Goal: Information Seeking & Learning: Learn about a topic

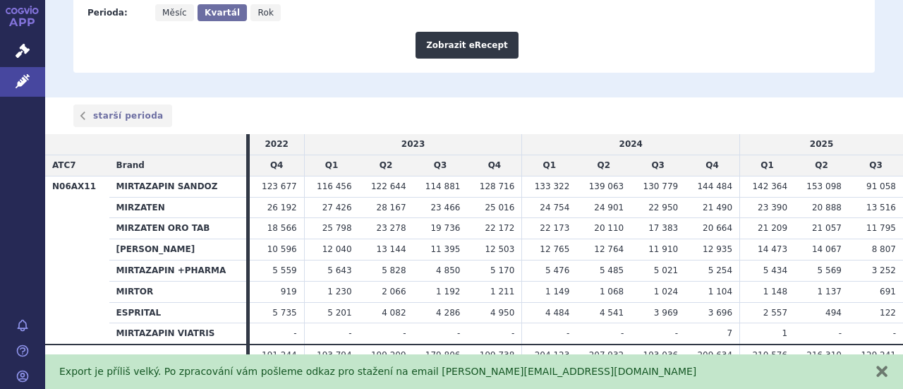
scroll to position [479, 0]
click at [883, 369] on button "zavřít" at bounding box center [882, 371] width 14 height 14
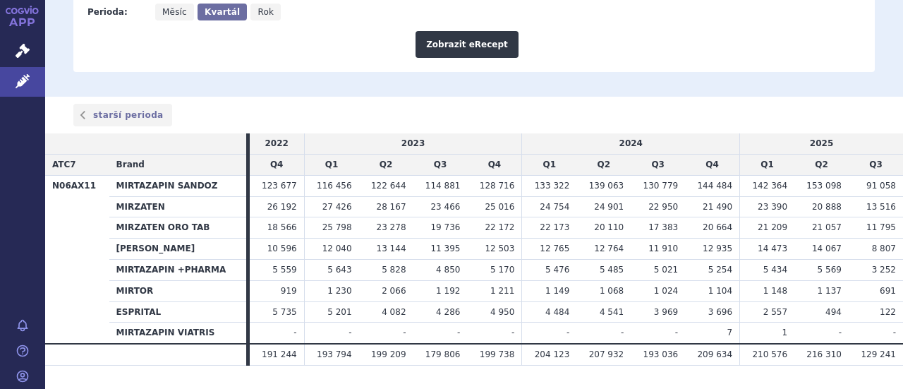
click at [538, 104] on div "starší perioda" at bounding box center [474, 115] width 858 height 23
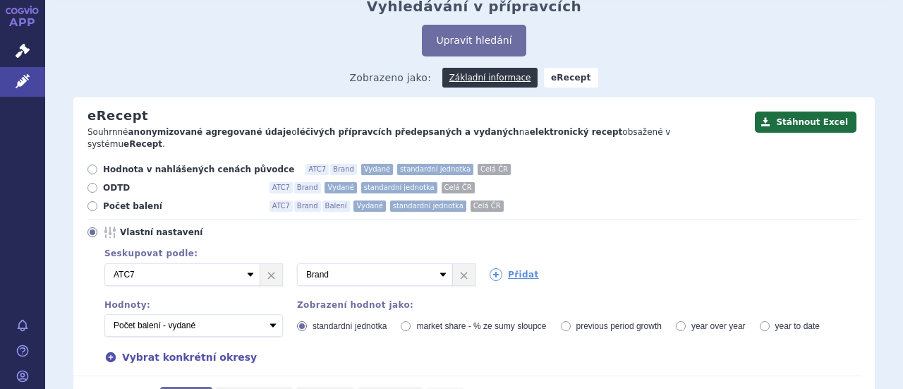
scroll to position [141, 0]
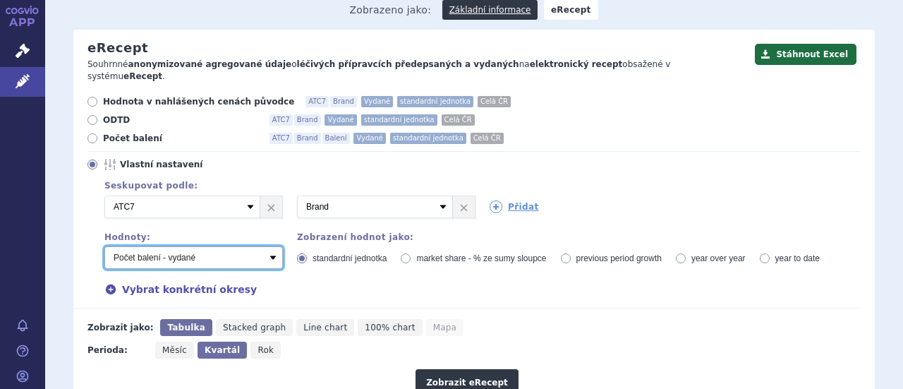
click at [273, 246] on select "Počet balení - vydané Hodnota v nahlášených cenách původce - vydané [DIS-13] Ho…" at bounding box center [193, 257] width 178 height 23
select select "predepsanePackages"
click at [104, 246] on select "Počet balení - vydané Hodnota v nahlášených cenách původce - vydané [DIS-13] Ho…" at bounding box center [193, 257] width 178 height 23
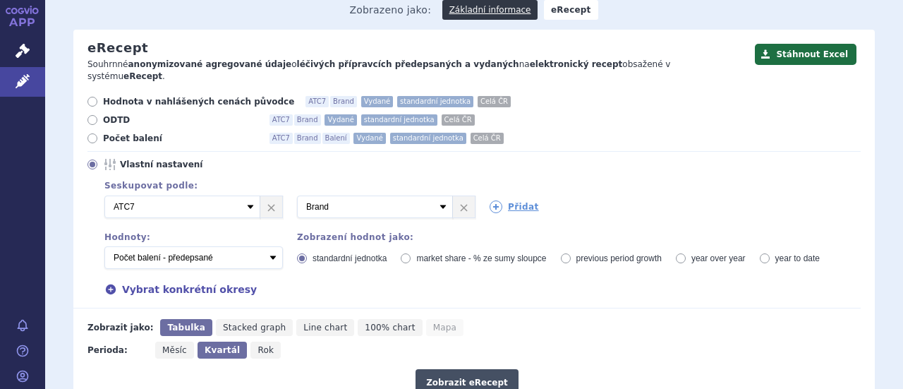
click at [446, 369] on button "Zobrazit eRecept" at bounding box center [467, 382] width 103 height 27
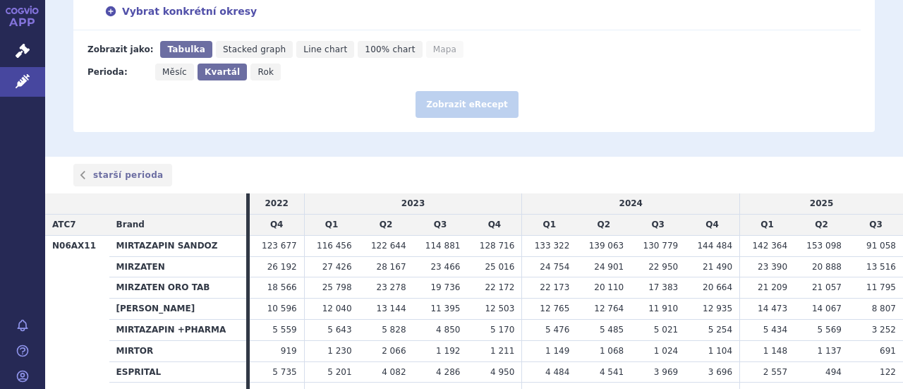
scroll to position [423, 0]
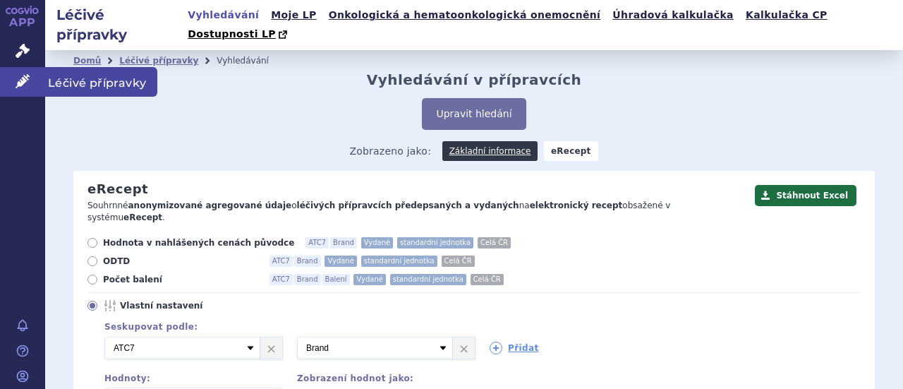
click at [31, 72] on link "Léčivé přípravky" at bounding box center [22, 82] width 45 height 30
click at [70, 77] on span "Léčivé přípravky" at bounding box center [101, 82] width 112 height 30
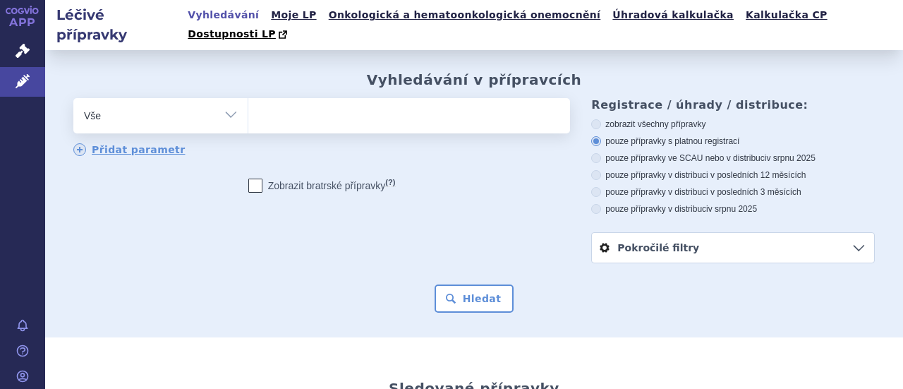
type input "N06AB06"
select select "N06AB06"
click at [399, 143] on div "Přidat parametr" at bounding box center [321, 150] width 497 height 14
click at [471, 284] on button "Hledat" at bounding box center [475, 298] width 80 height 28
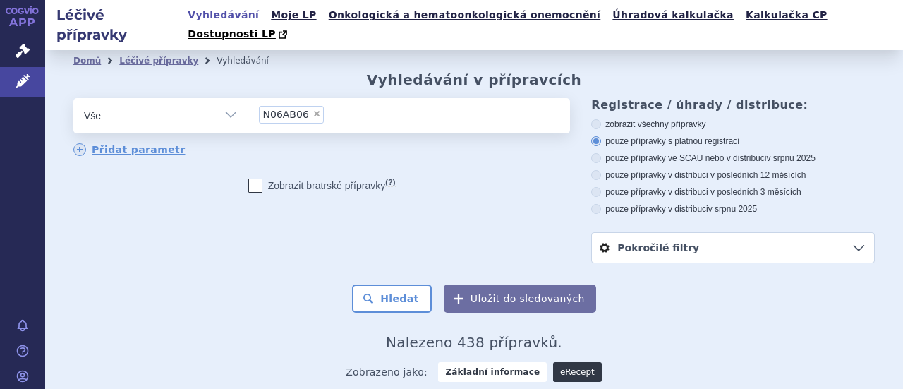
click at [576, 362] on link "eRecept" at bounding box center [577, 372] width 49 height 20
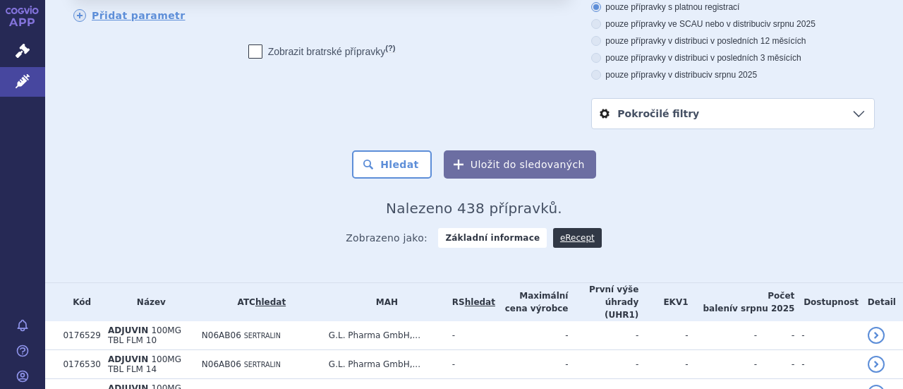
scroll to position [282, 0]
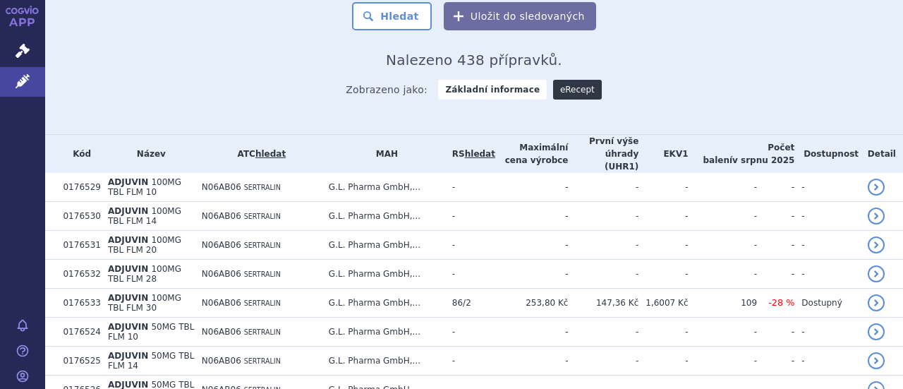
click at [564, 80] on link "eRecept" at bounding box center [577, 90] width 49 height 20
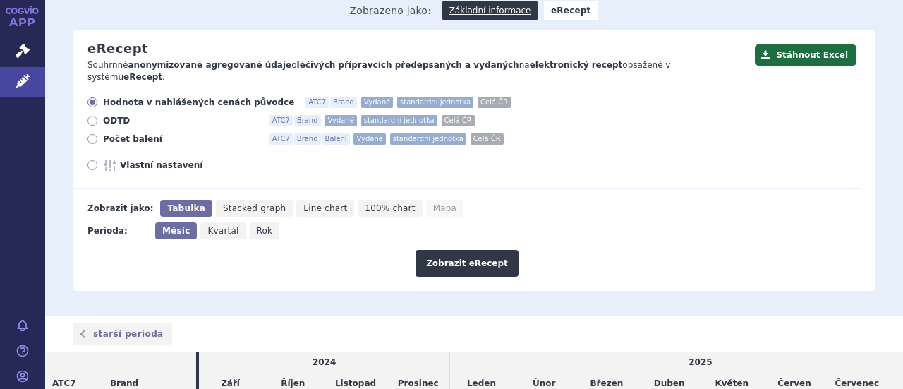
scroll to position [71, 0]
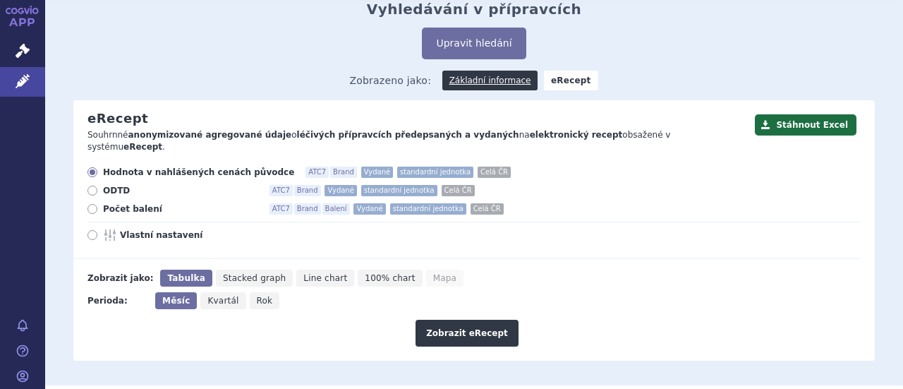
click at [150, 197] on div "Hodnota v nahlášených cenách původce ATC7 Brand Vydané standardní jednotka Celá…" at bounding box center [466, 212] width 787 height 92
click at [148, 229] on span "Vlastní nastavení" at bounding box center [197, 234] width 155 height 11
click at [98, 232] on input "Vlastní nastavení" at bounding box center [93, 236] width 9 height 9
radio input "true"
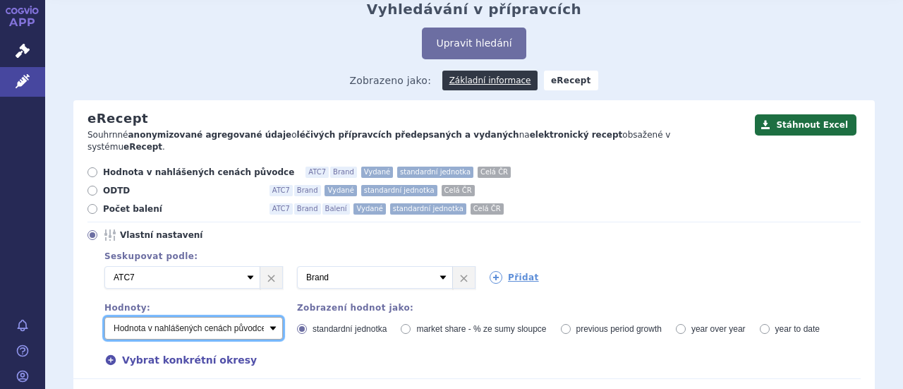
click at [274, 317] on select "Počet balení - vydané Hodnota v nahlášených cenách původce - vydané [DIS-13] Ho…" at bounding box center [193, 328] width 178 height 23
select select "predepsanePackages"
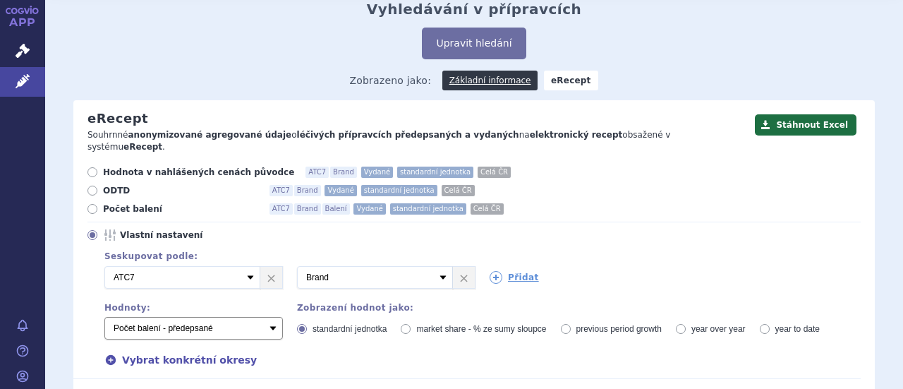
click at [104, 317] on select "Počet balení - vydané Hodnota v nahlášených cenách původce - vydané [DIS-13] Ho…" at bounding box center [193, 328] width 178 height 23
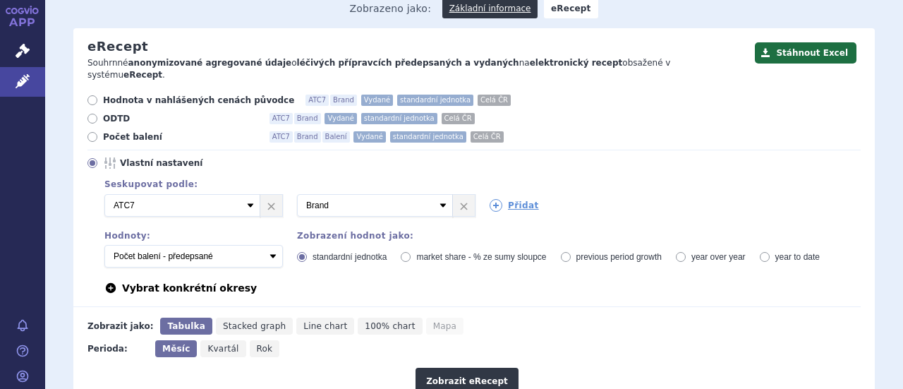
scroll to position [212, 0]
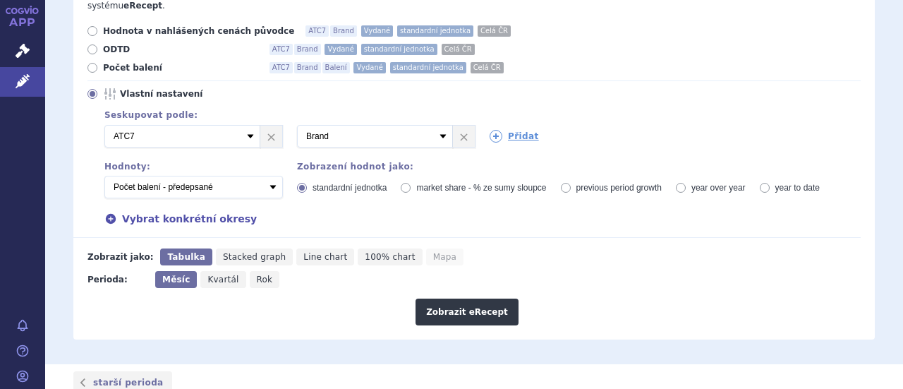
click at [220, 274] on span "Kvartál" at bounding box center [222, 279] width 31 height 10
click at [210, 271] on input "Kvartál" at bounding box center [204, 275] width 9 height 9
radio input "true"
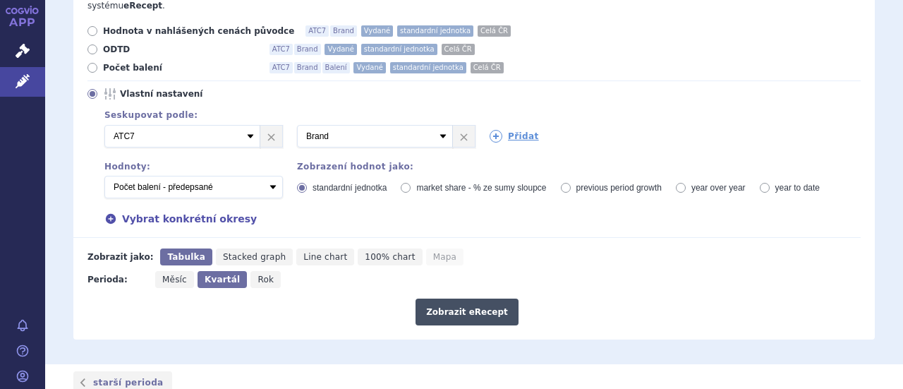
click at [447, 298] on button "Zobrazit eRecept" at bounding box center [467, 311] width 103 height 27
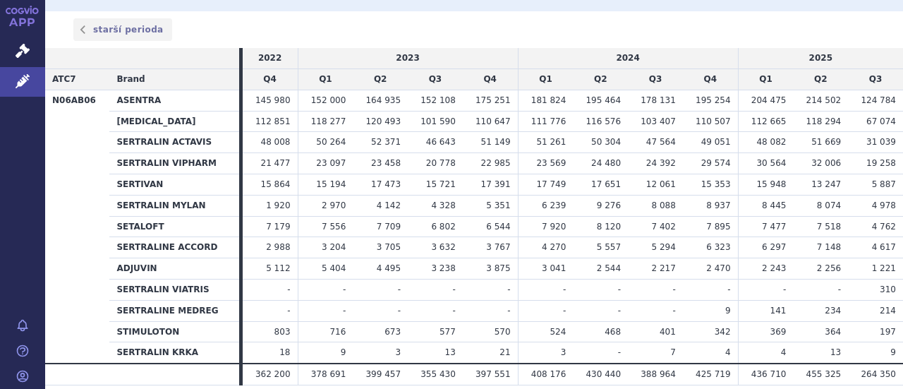
scroll to position [494, 0]
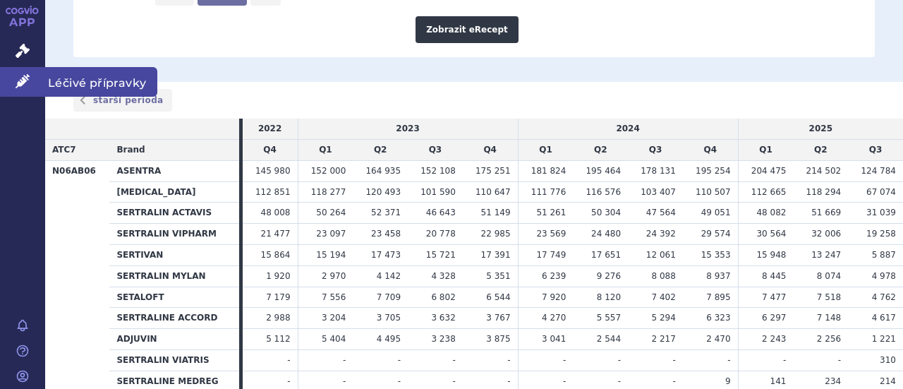
click at [12, 85] on link "Léčivé přípravky" at bounding box center [22, 82] width 45 height 30
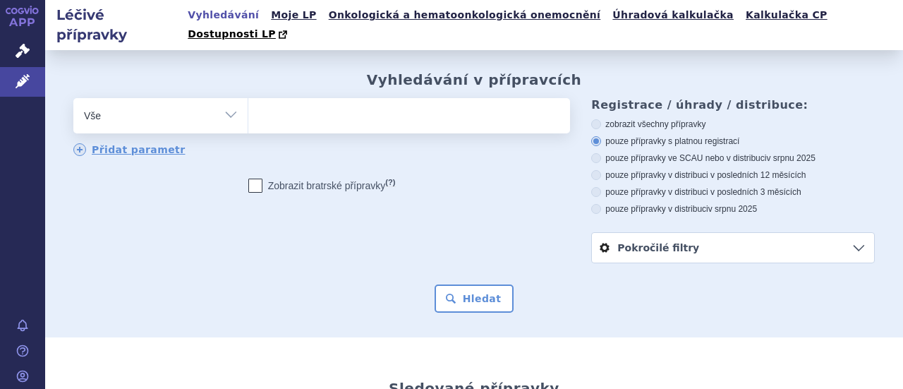
click at [330, 100] on ul at bounding box center [407, 113] width 318 height 30
click at [248, 100] on select at bounding box center [248, 114] width 1 height 35
paste input "N06AB10"
type input "N06AB10"
select select "N06AB10"
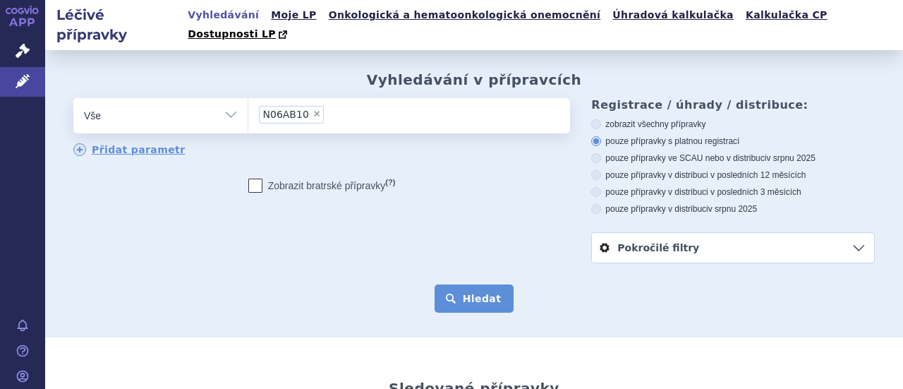
click at [475, 286] on button "Hledat" at bounding box center [475, 298] width 80 height 28
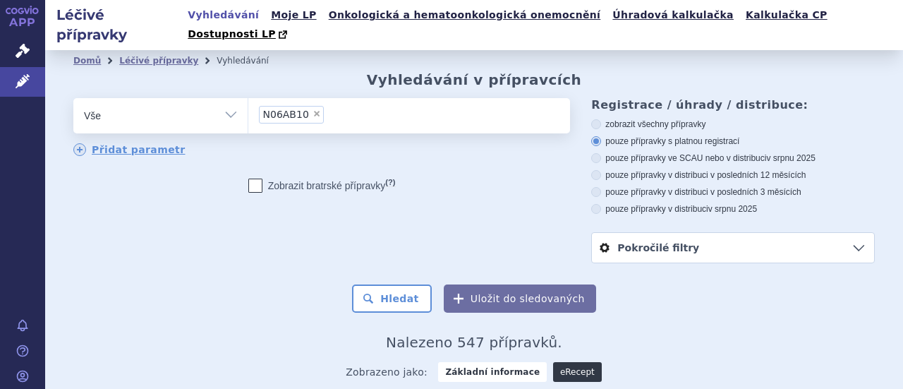
click at [574, 362] on link "eRecept" at bounding box center [577, 372] width 49 height 20
click at [563, 362] on link "eRecept" at bounding box center [577, 372] width 49 height 20
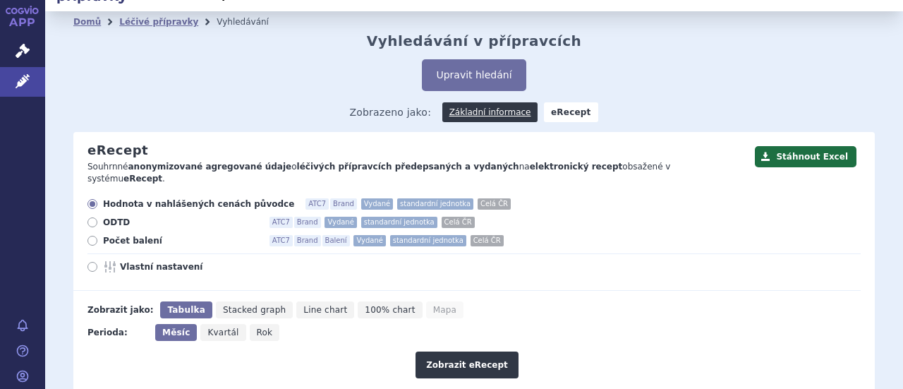
scroll to position [71, 0]
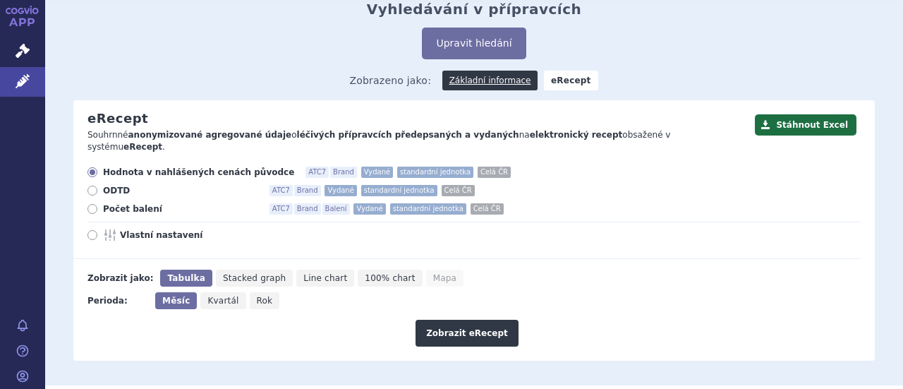
click at [92, 212] on div "Hodnota v nahlášených cenách původce ATC7 Brand Vydané standardní jednotka Celá…" at bounding box center [466, 212] width 787 height 92
click at [92, 230] on icon at bounding box center [92, 235] width 10 height 10
click at [92, 232] on input "Vlastní nastavení" at bounding box center [93, 236] width 9 height 9
radio input "true"
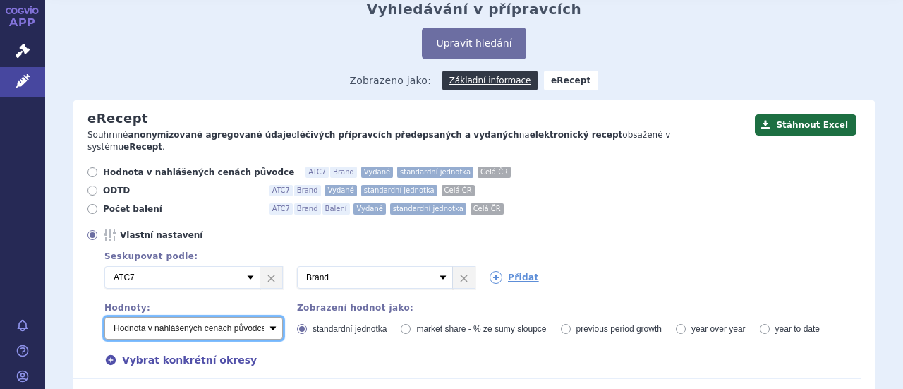
click at [269, 317] on select "Počet balení - vydané Hodnota v nahlášených cenách původce - vydané [DIS-13] Ho…" at bounding box center [193, 328] width 178 height 23
select select "predepsanePackages"
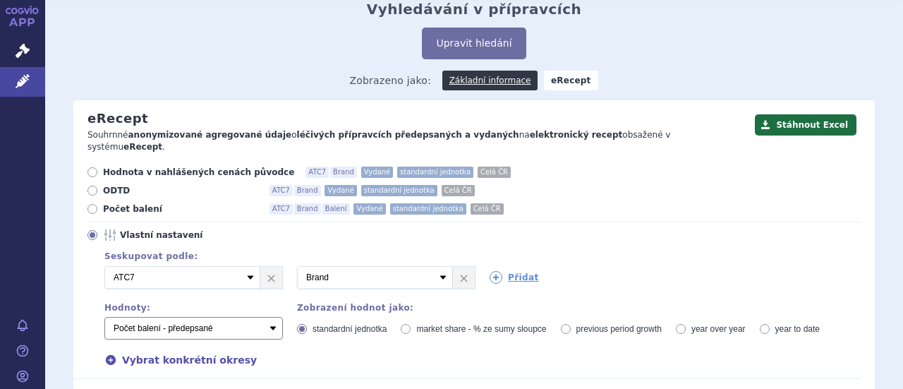
click at [104, 317] on select "Počet balení - vydané Hodnota v nahlášených cenách původce - vydané [DIS-13] Ho…" at bounding box center [193, 328] width 178 height 23
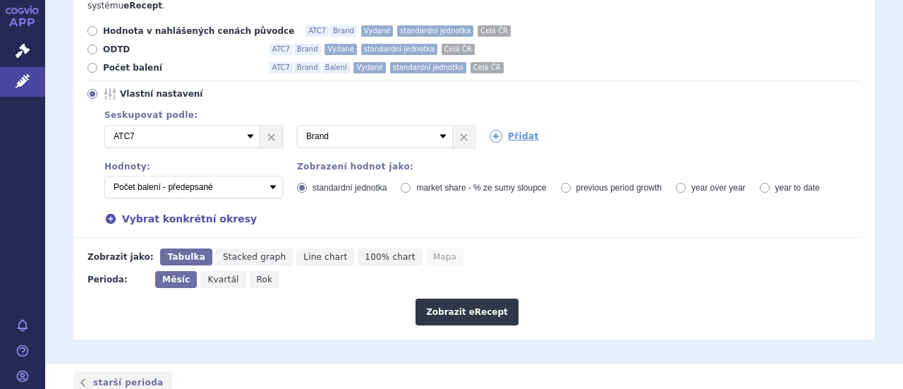
click at [217, 274] on span "Kvartál" at bounding box center [222, 279] width 31 height 10
click at [210, 271] on input "Kvartál" at bounding box center [204, 275] width 9 height 9
radio input "true"
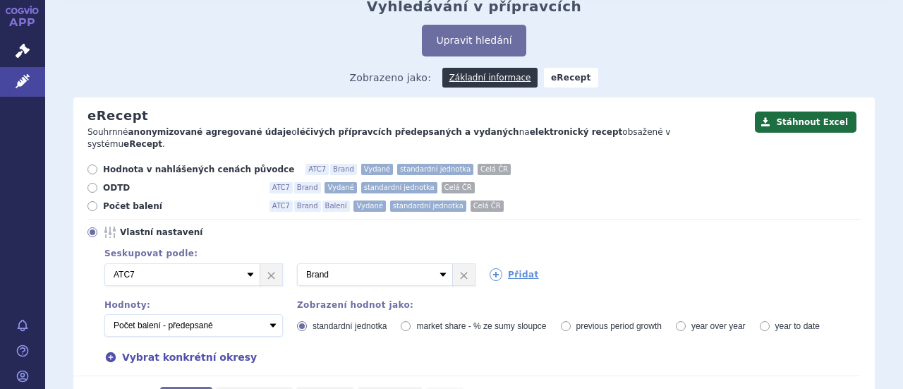
scroll to position [141, 0]
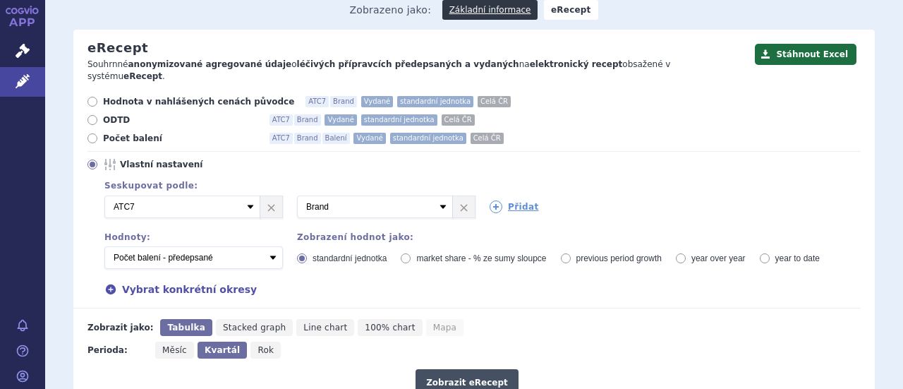
click at [455, 369] on button "Zobrazit eRecept" at bounding box center [467, 382] width 103 height 27
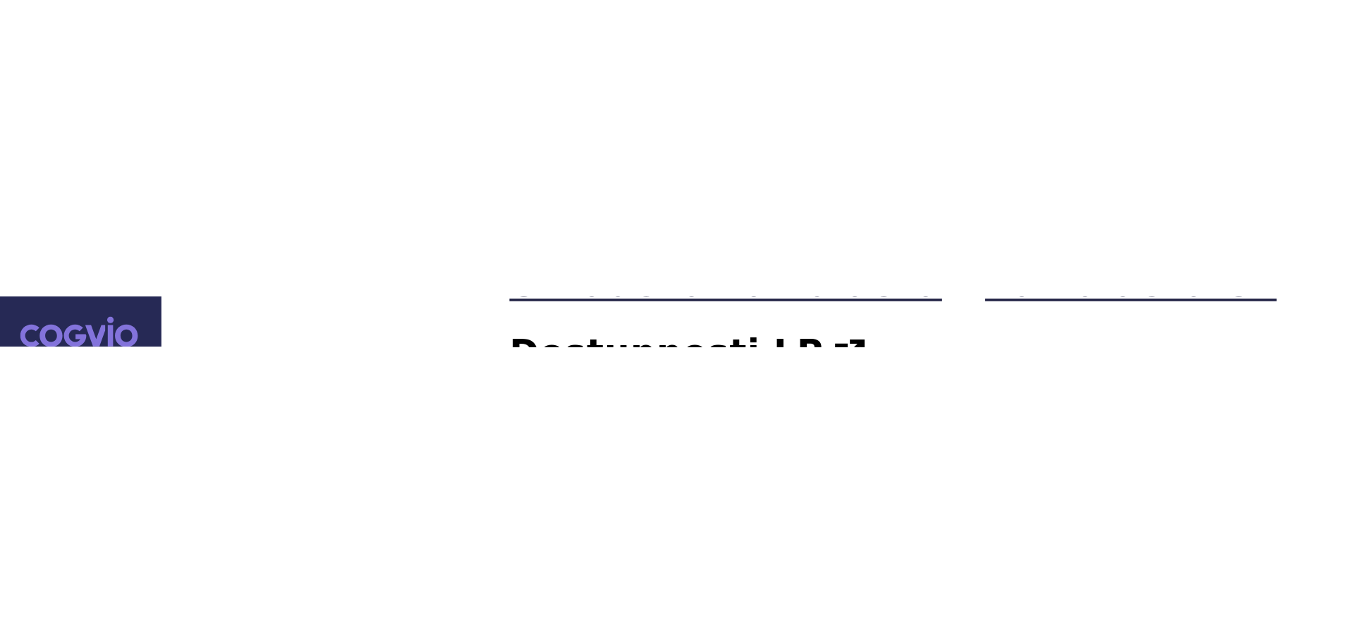
scroll to position [71, 0]
